Goal: Navigation & Orientation: Find specific page/section

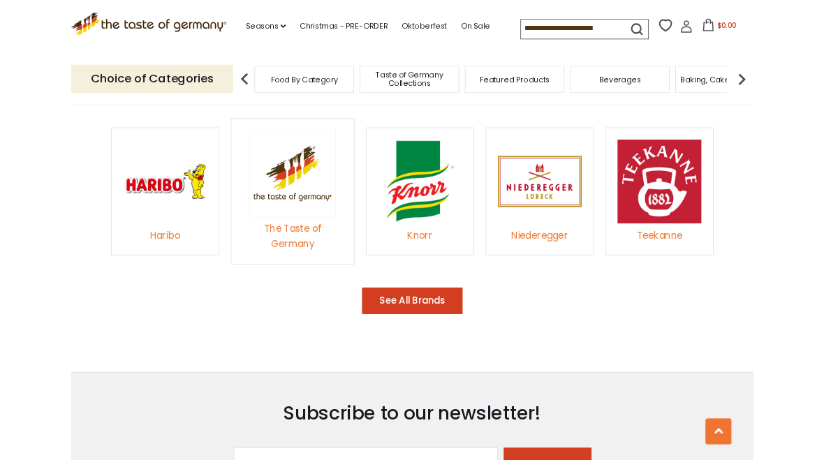
scroll to position [1994, 0]
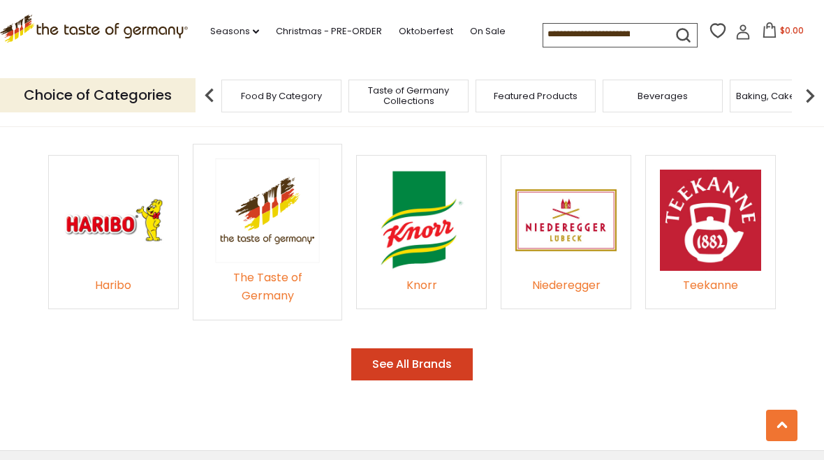
click at [572, 203] on img at bounding box center [566, 220] width 101 height 101
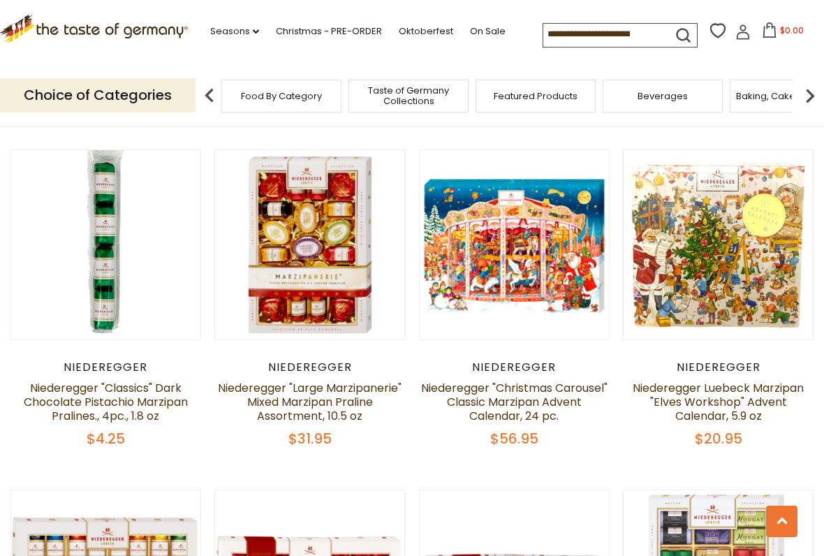
scroll to position [1770, 0]
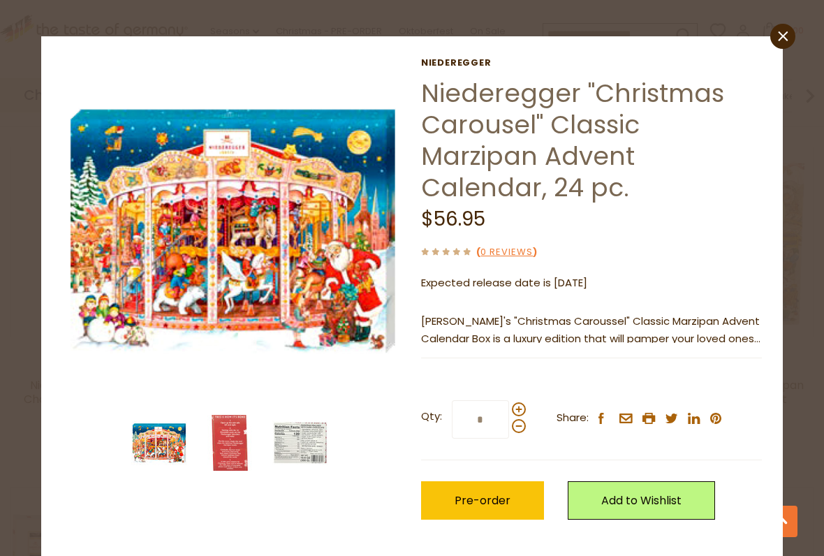
scroll to position [4, 0]
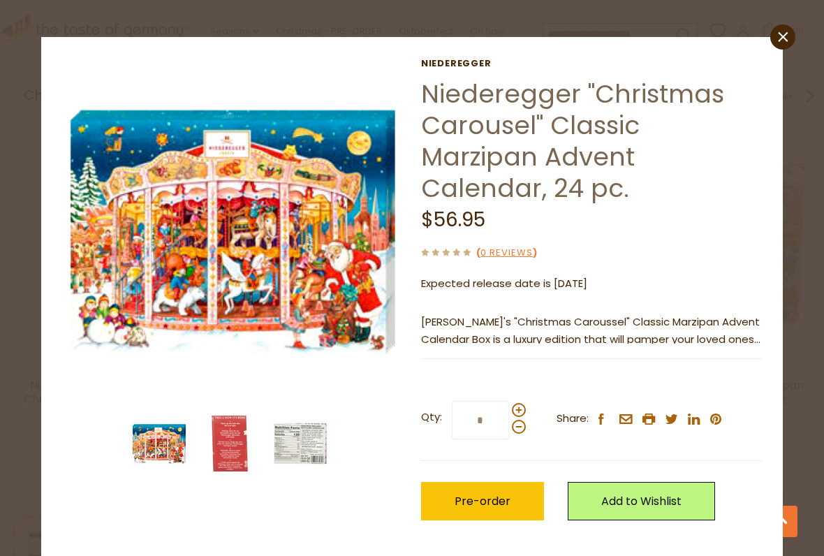
click at [783, 36] on icon at bounding box center [783, 37] width 10 height 10
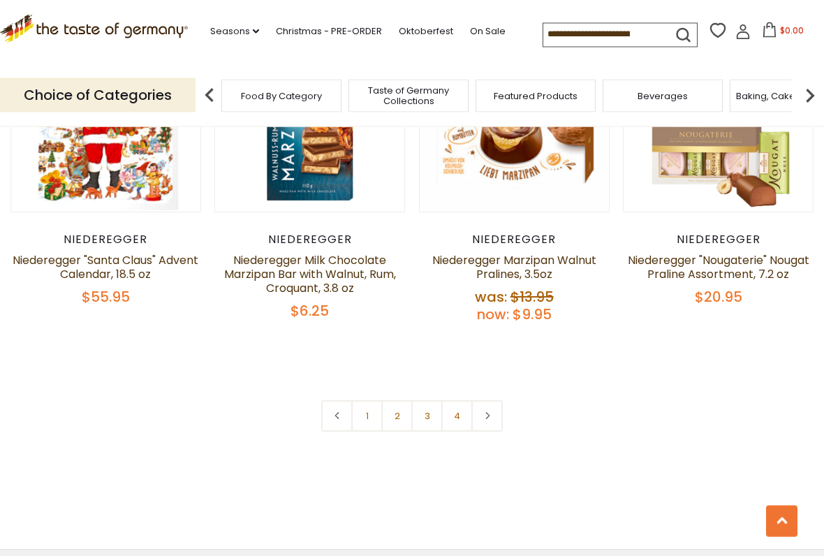
scroll to position [2930, 0]
click at [82, 22] on icon ".st0{fill:#EDD300;} .st1{fill:#D33E21;}" at bounding box center [94, 29] width 188 height 28
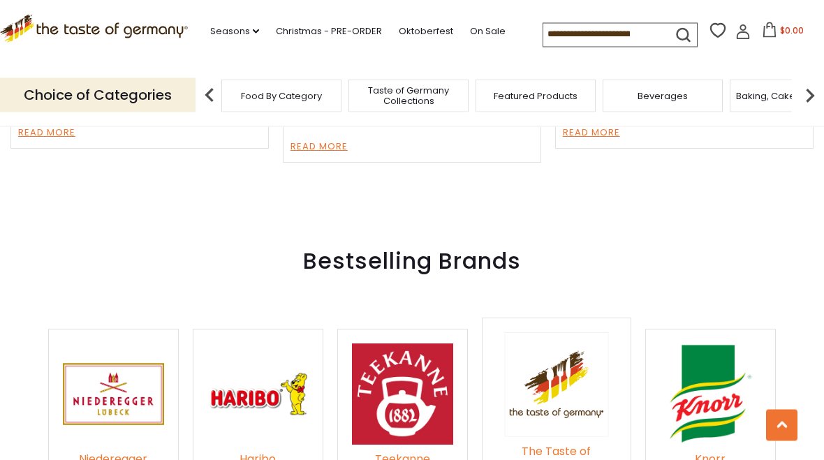
scroll to position [1816, 0]
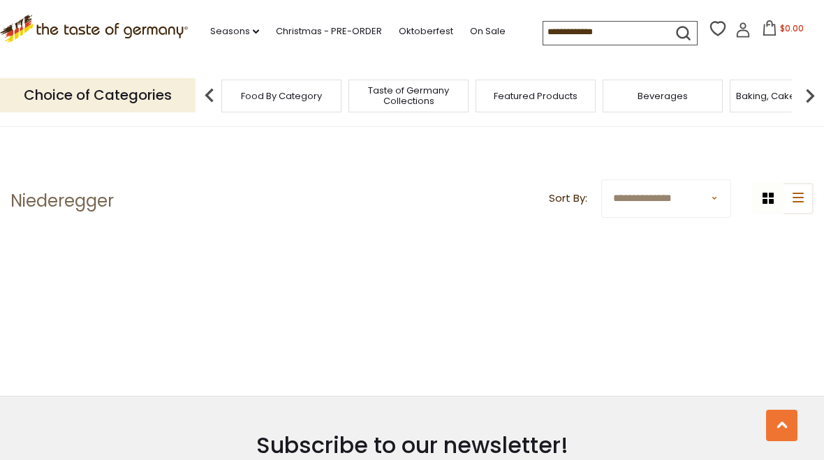
scroll to position [466, 0]
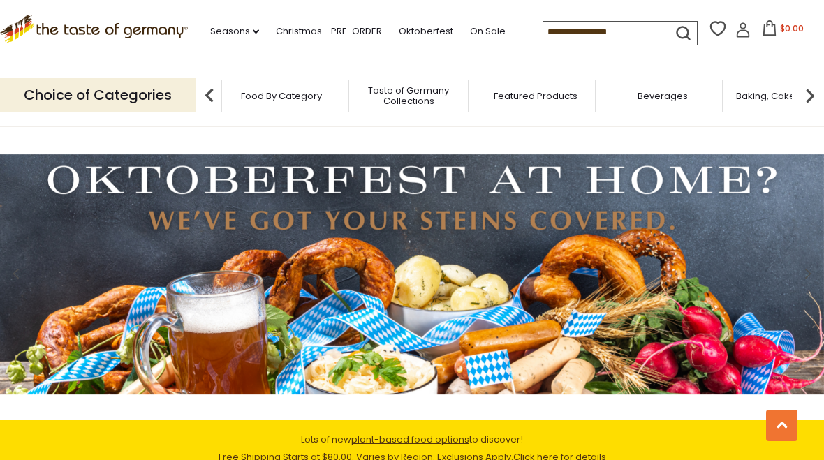
scroll to position [1994, 0]
